Goal: Find specific page/section: Find specific page/section

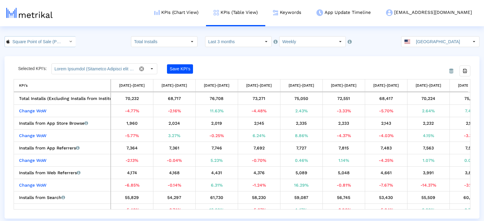
click at [30, 43] on input "Square Point of Sale (POS) < 335393788 >" at bounding box center [37, 42] width 54 height 10
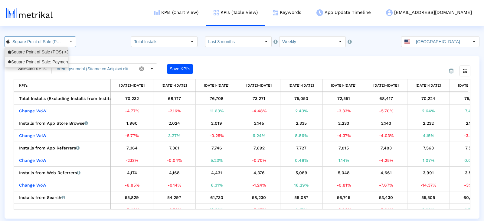
click at [38, 63] on div "Square Point of Sale: Payment <com.squareup>" at bounding box center [36, 62] width 57 height 6
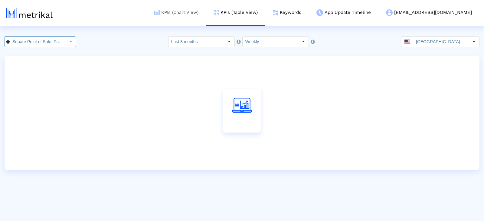
scroll to position [0, 49]
click at [202, 12] on link "KPIs (Chart View)" at bounding box center [176, 12] width 59 height 25
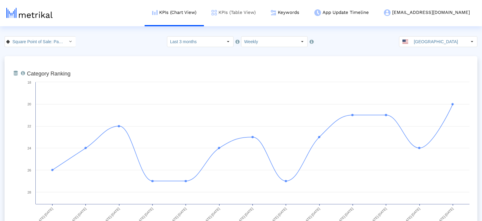
click at [239, 19] on link "KPIs (Table View)" at bounding box center [233, 12] width 59 height 25
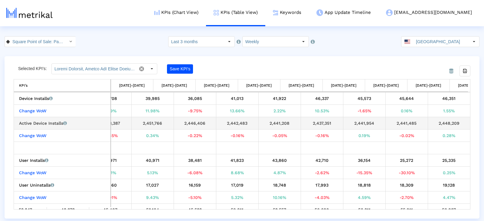
scroll to position [0, 193]
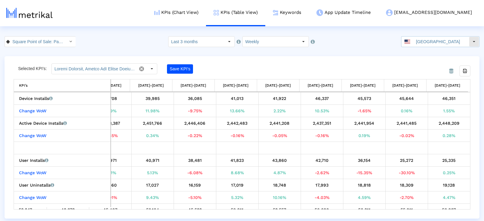
click at [423, 38] on input "[GEOGRAPHIC_DATA]" at bounding box center [441, 42] width 56 height 10
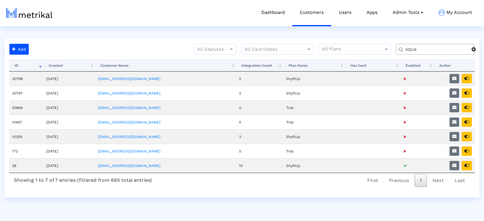
click at [422, 48] on input "squa" at bounding box center [436, 49] width 70 height 6
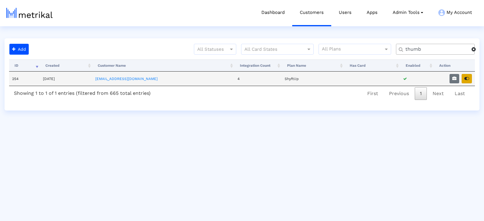
type input "thumb"
click at [469, 77] on button "button" at bounding box center [467, 78] width 10 height 9
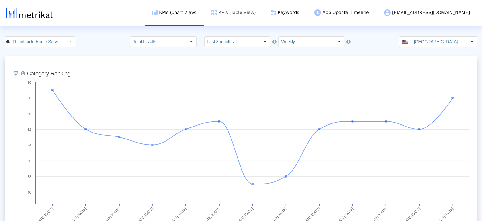
click at [248, 13] on link "KPIs (Table View)" at bounding box center [233, 12] width 59 height 25
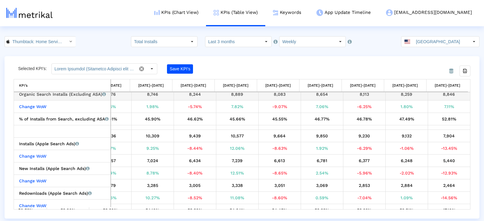
scroll to position [135, 0]
